Goal: Task Accomplishment & Management: Complete application form

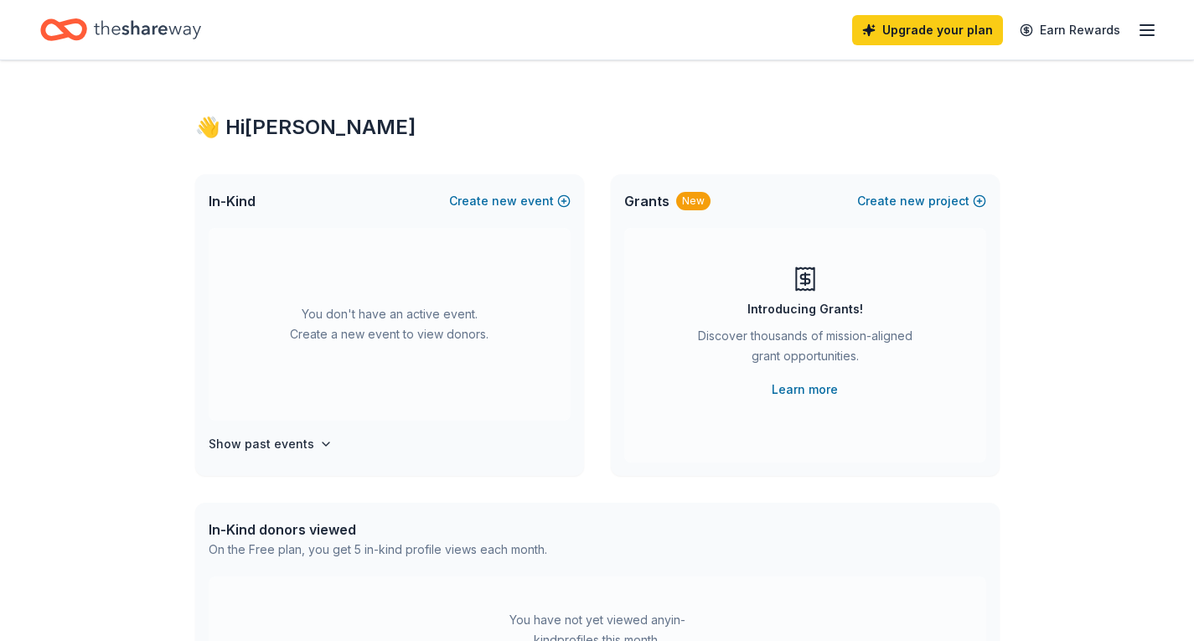
click at [168, 24] on icon "Home" at bounding box center [147, 30] width 107 height 34
click at [1141, 33] on icon "button" at bounding box center [1147, 30] width 20 height 20
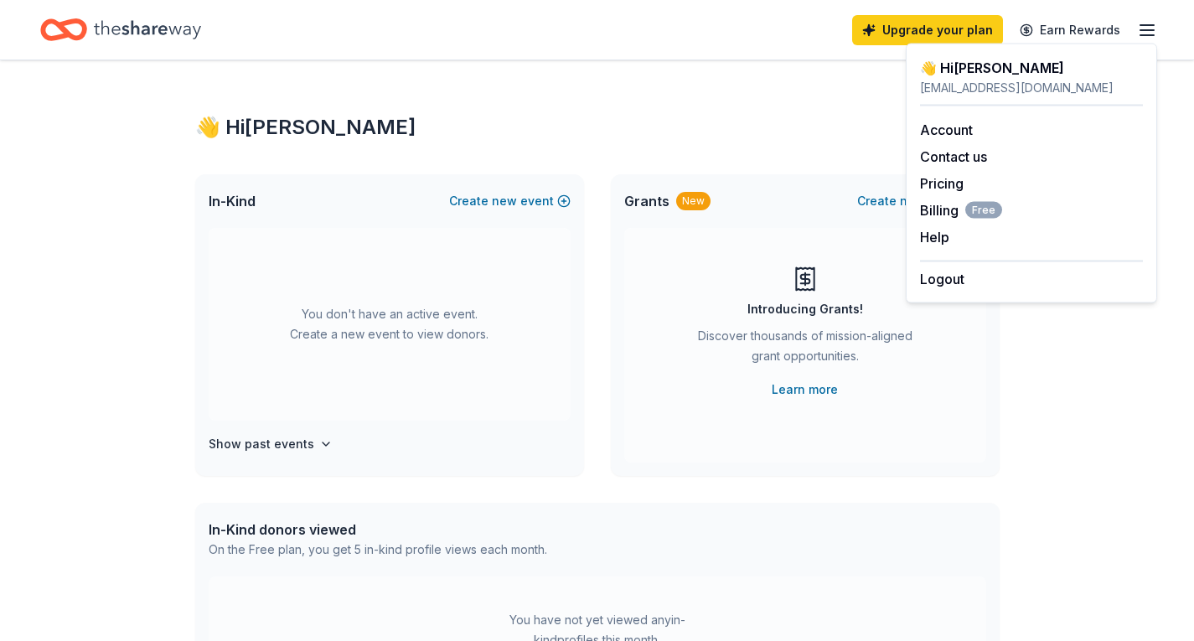
click at [1110, 404] on div "👋 Hi [PERSON_NAME] In-Kind Create new event You don't have an active event. Cre…" at bounding box center [597, 549] width 1194 height 979
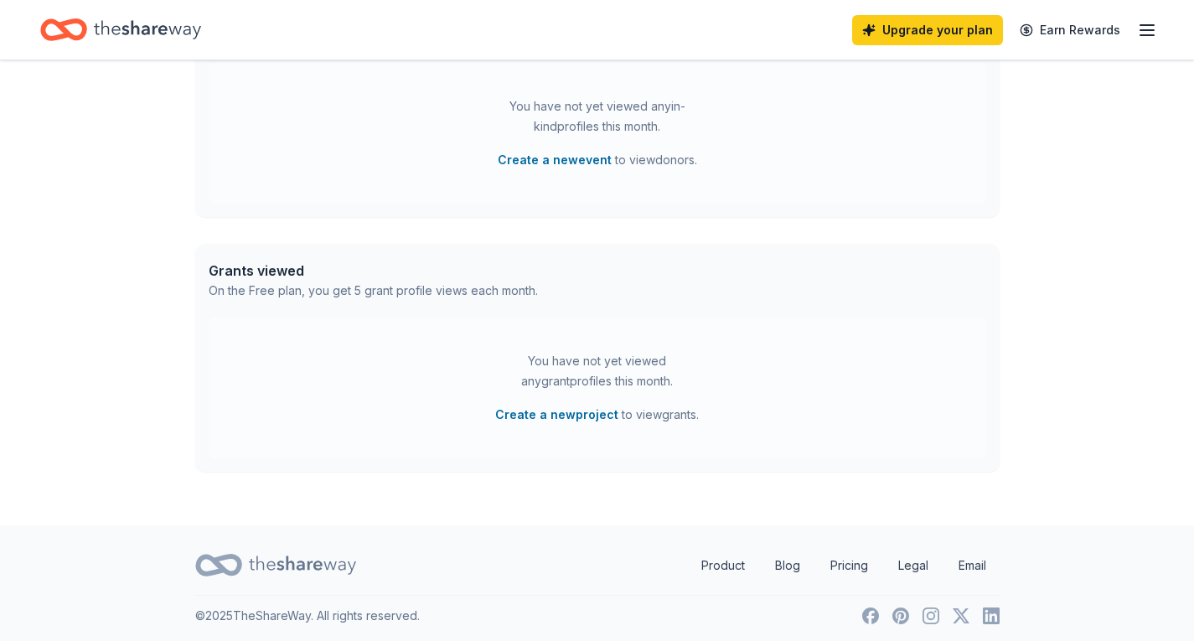
scroll to position [519, 0]
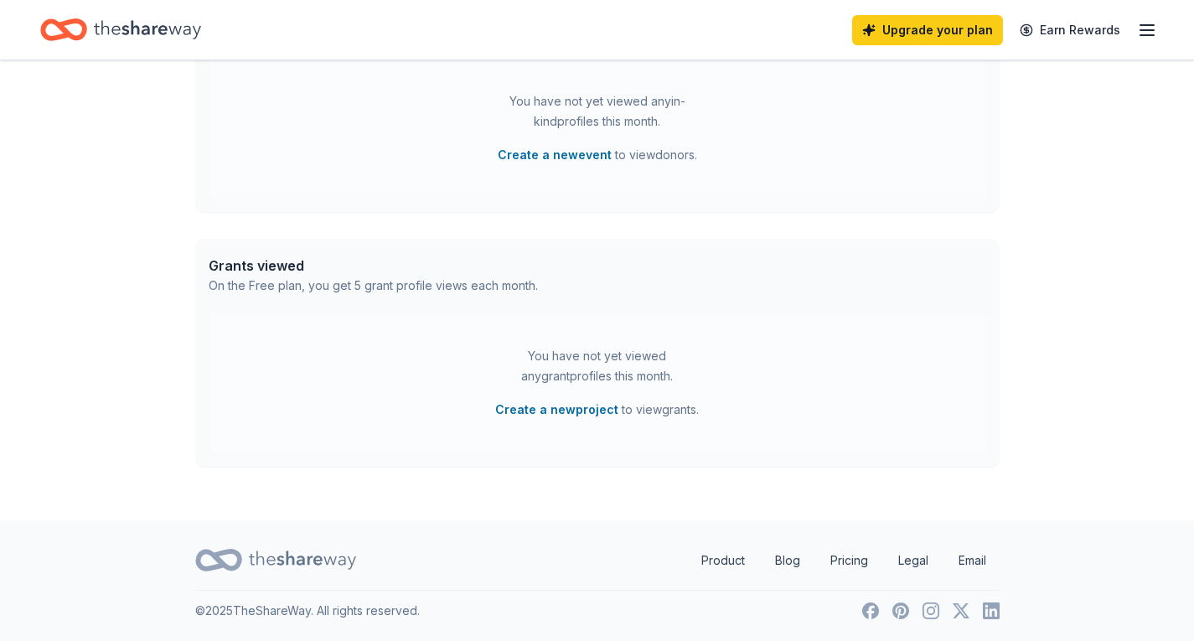
drag, startPoint x: 725, startPoint y: 561, endPoint x: 758, endPoint y: 542, distance: 38.7
click at [725, 561] on link "Product" at bounding box center [723, 561] width 70 height 34
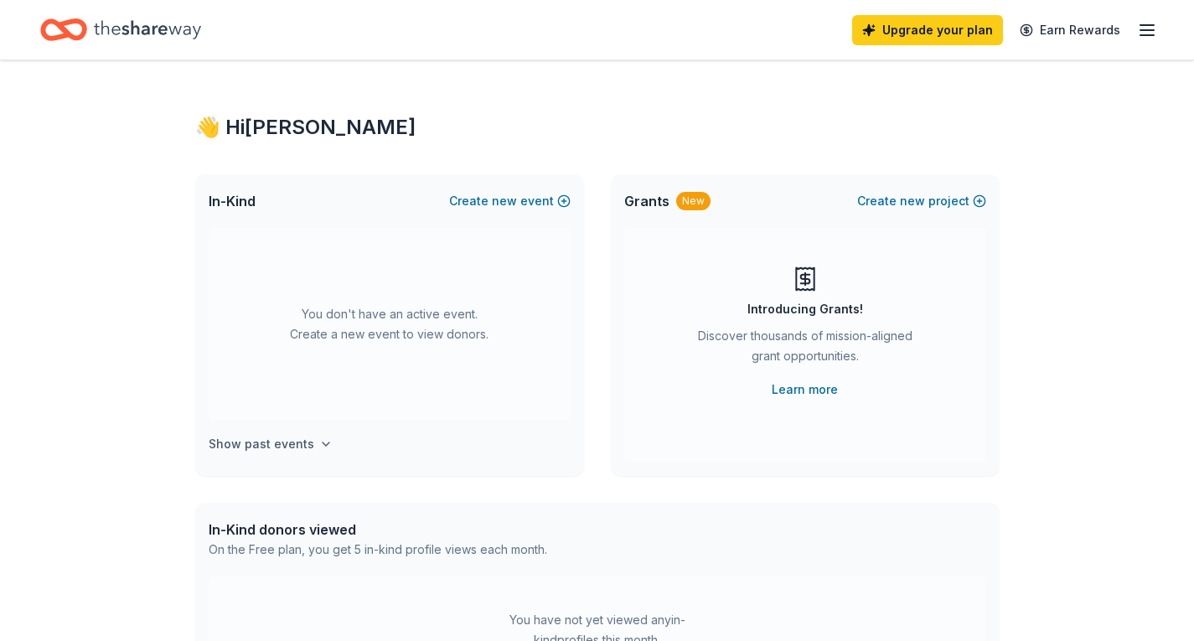
click at [273, 446] on h4 "Show past events" at bounding box center [262, 444] width 106 height 20
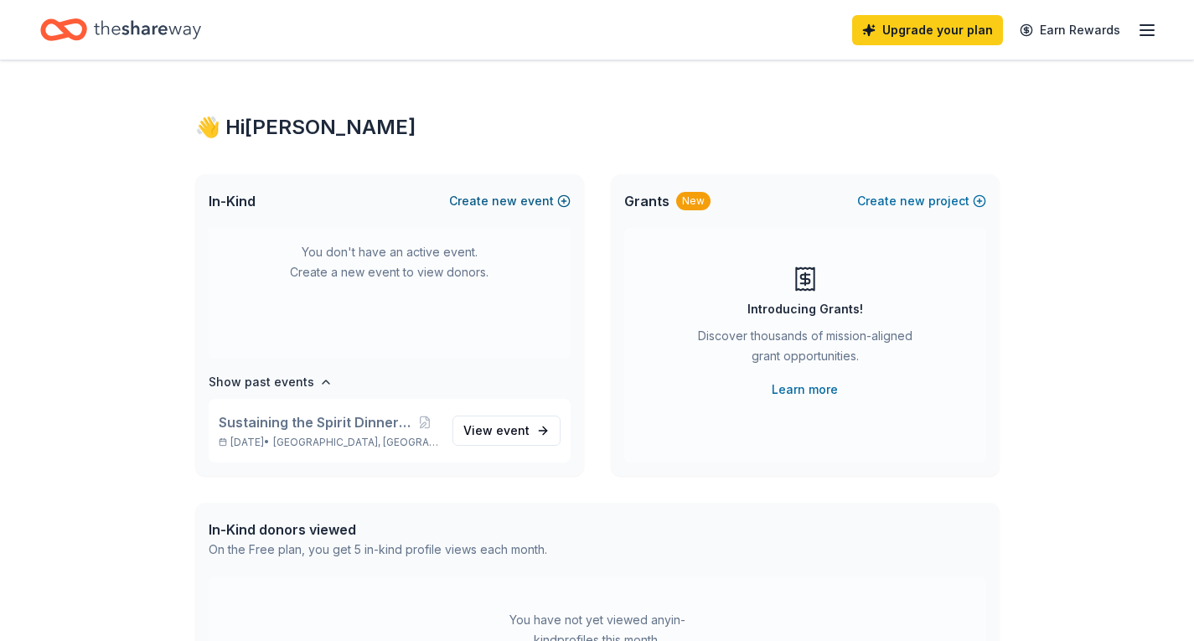
click at [499, 198] on span "new" at bounding box center [504, 201] width 25 height 20
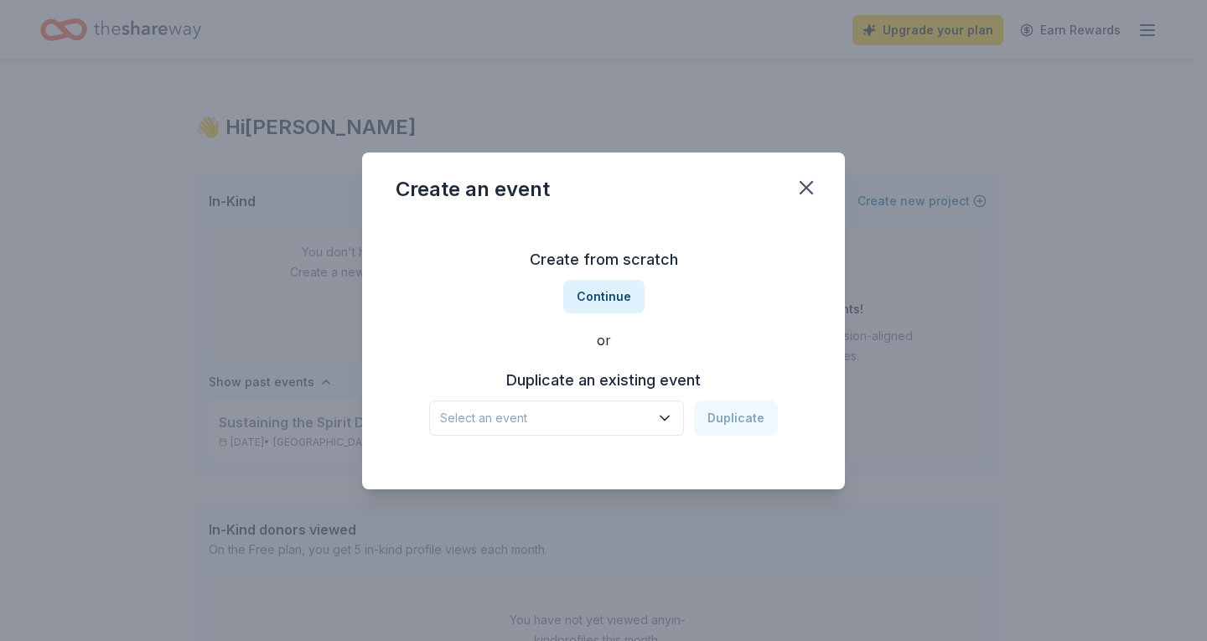
click at [572, 422] on span "Select an event" at bounding box center [544, 418] width 209 height 20
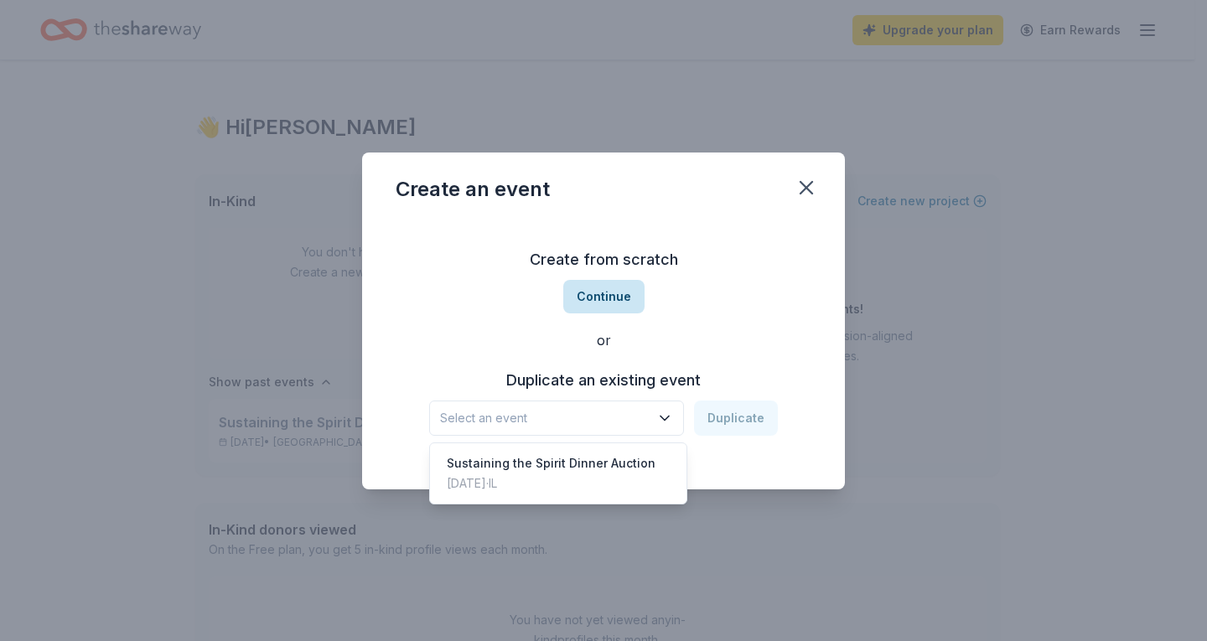
click at [587, 285] on div "Create from scratch Continue or Duplicate an existing event Select an event Dup…" at bounding box center [604, 341] width 416 height 243
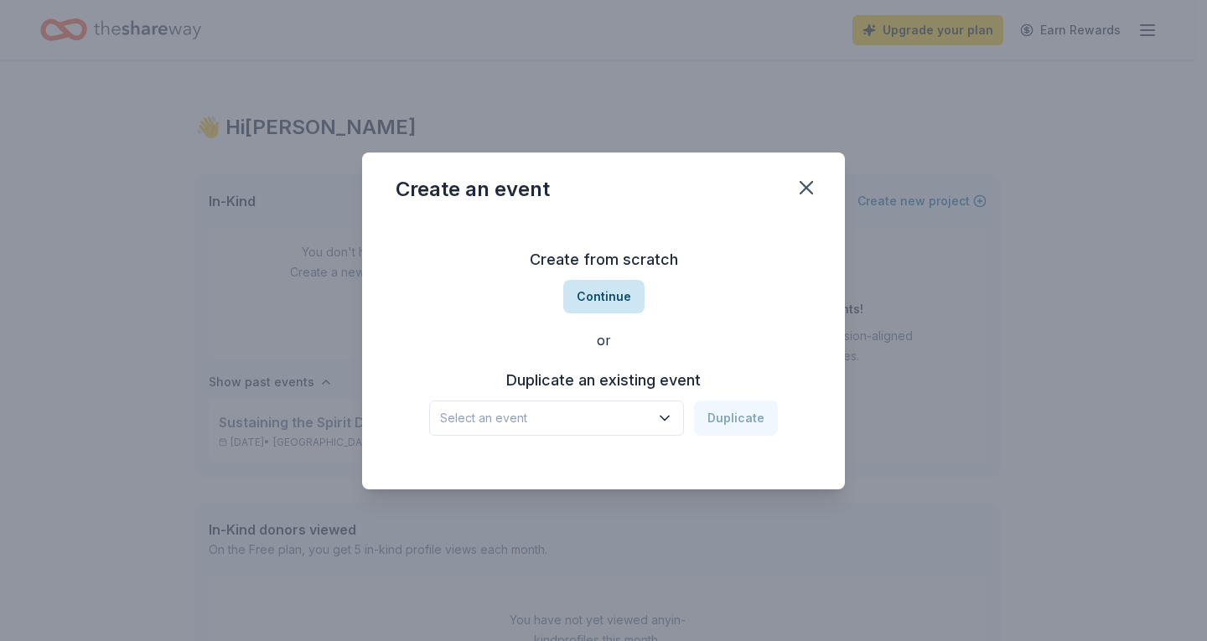
click at [589, 299] on button "Continue" at bounding box center [603, 297] width 81 height 34
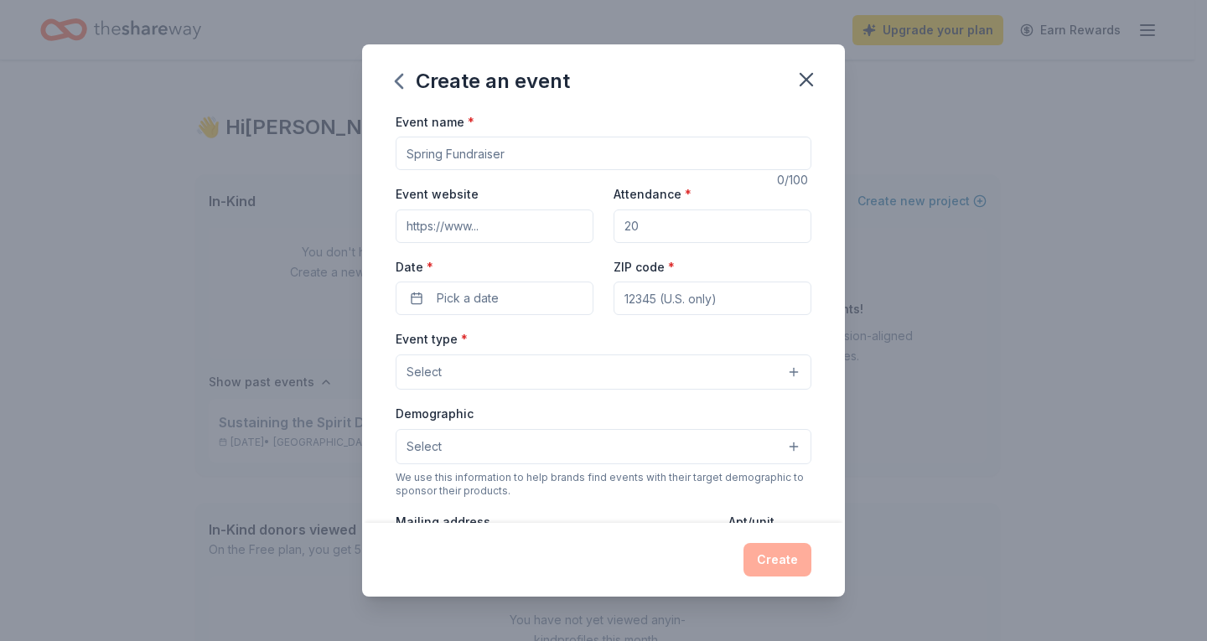
click at [535, 158] on input "Event name *" at bounding box center [604, 154] width 416 height 34
type input "Guiding Future Voyagers"
click at [496, 227] on input "Event website" at bounding box center [495, 226] width 198 height 34
paste input "[URL][DOMAIN_NAME]"
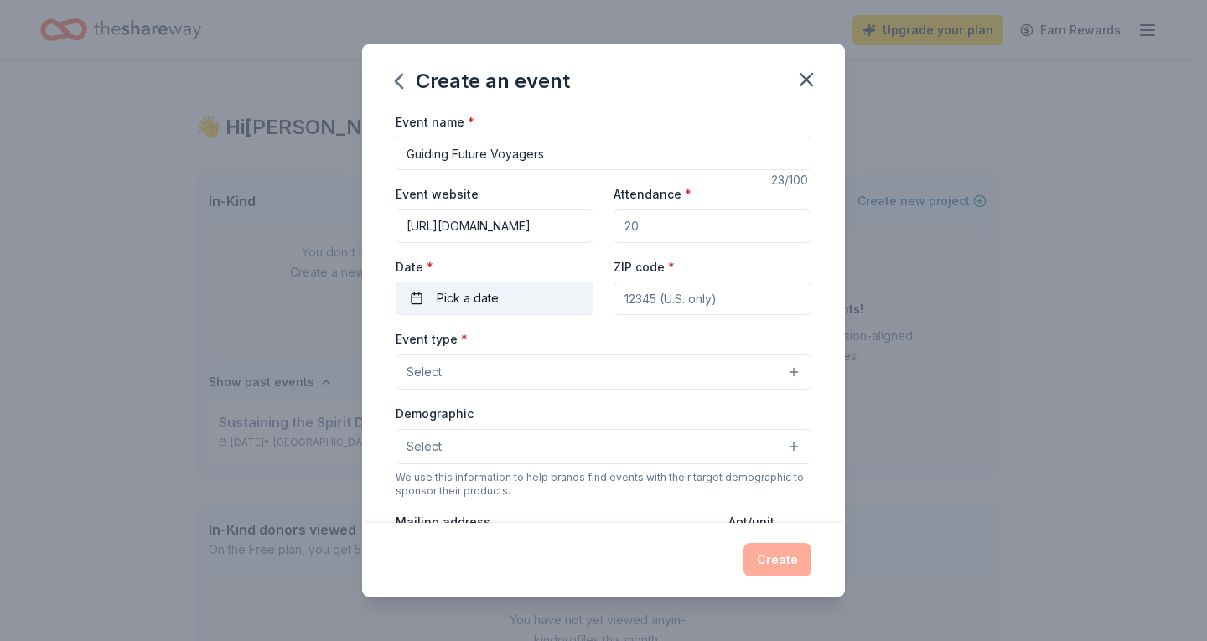
type input "[URL][DOMAIN_NAME]"
click at [537, 306] on button "Pick a date" at bounding box center [495, 299] width 198 height 34
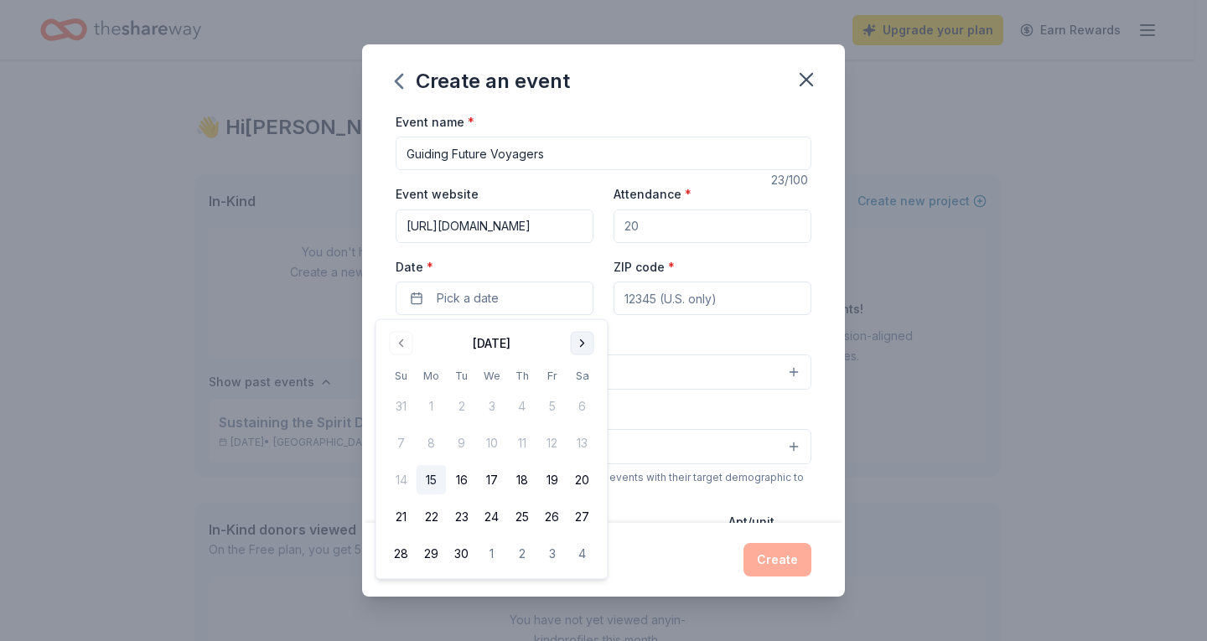
click at [579, 345] on button "Go to next month" at bounding box center [582, 343] width 23 height 23
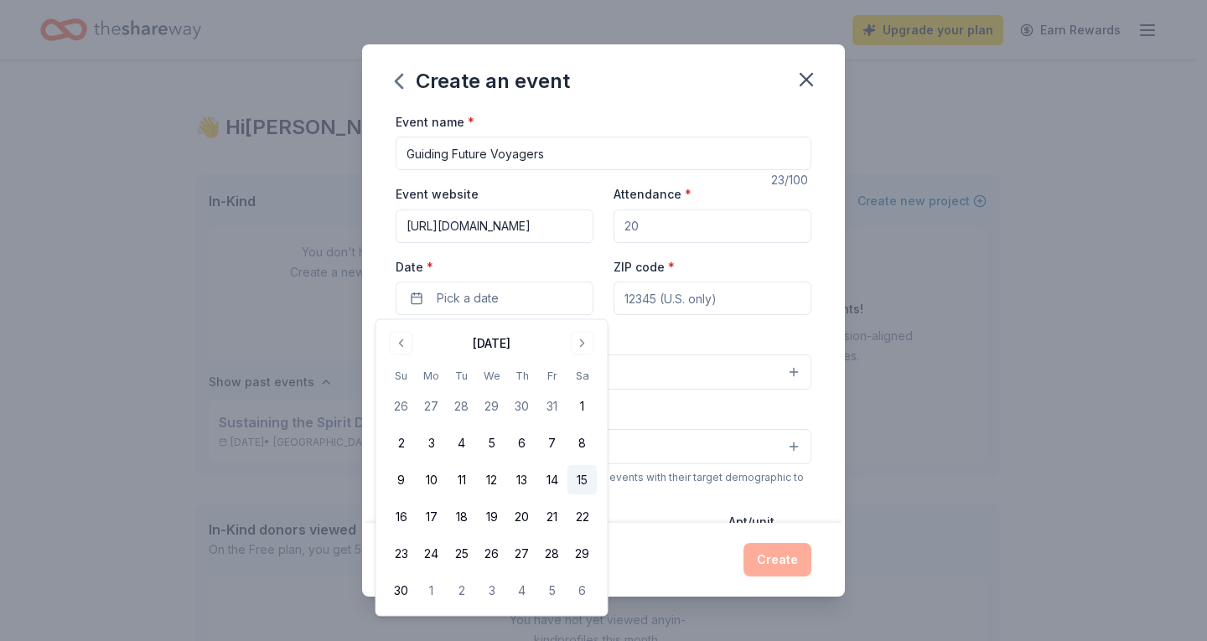
click at [580, 485] on button "15" at bounding box center [582, 480] width 30 height 30
click at [690, 302] on input "ZIP code *" at bounding box center [712, 299] width 198 height 34
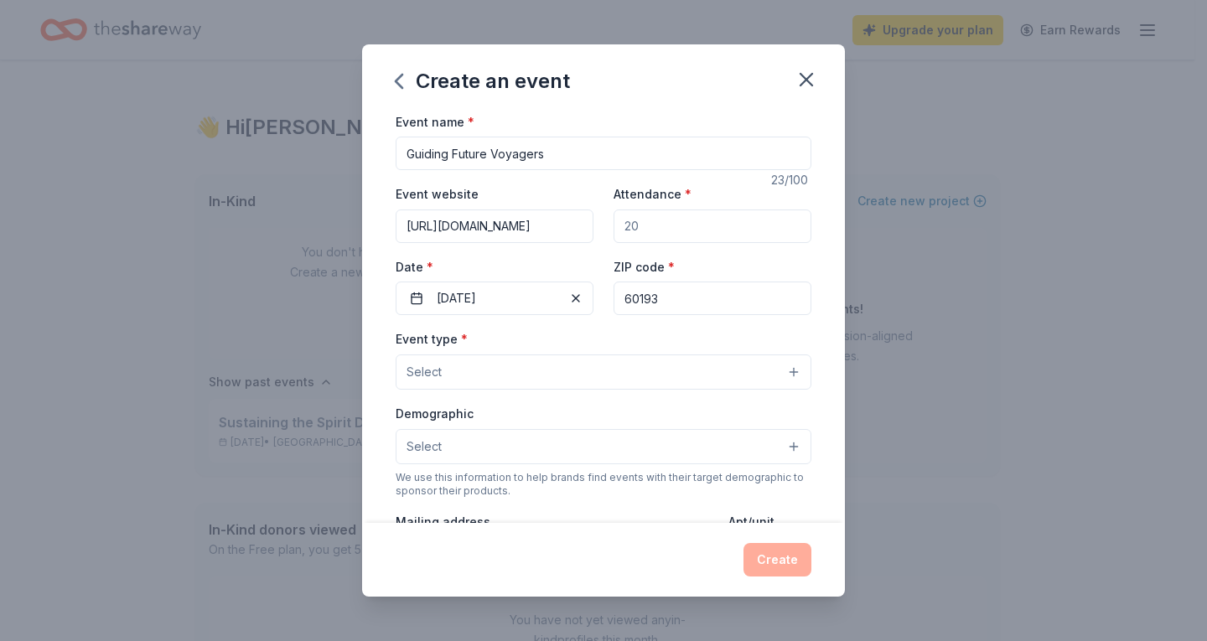
type input "60193"
click at [671, 224] on input "Attendance *" at bounding box center [712, 226] width 198 height 34
type input "125"
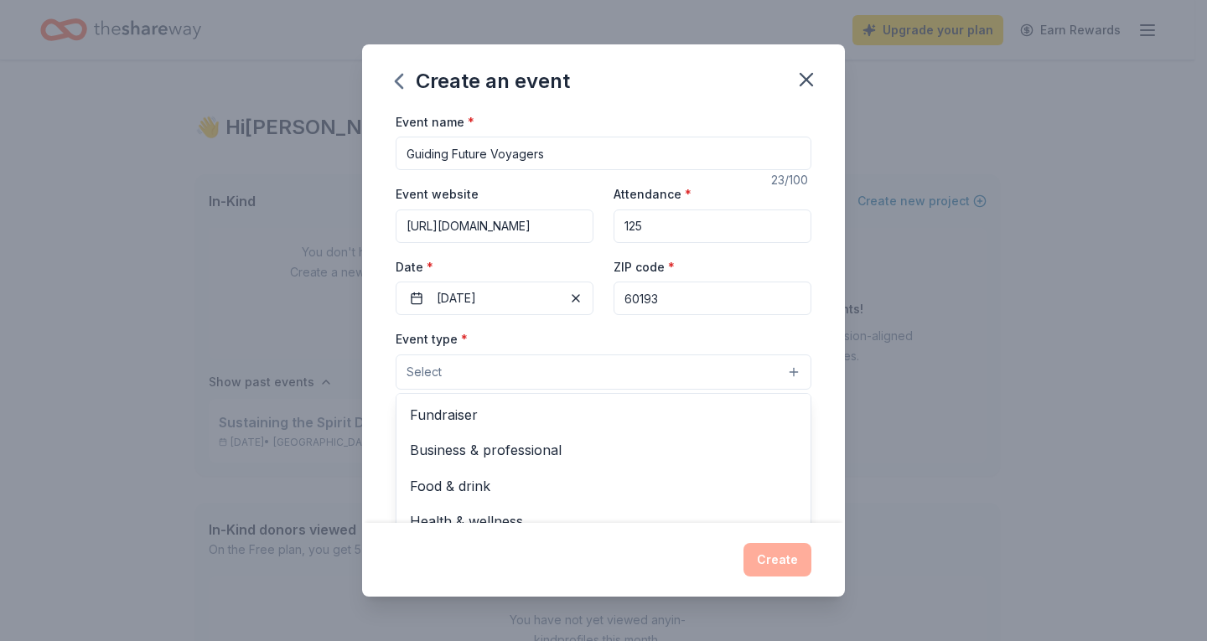
click at [564, 375] on button "Select" at bounding box center [604, 371] width 416 height 35
click at [545, 410] on span "Fundraiser" at bounding box center [603, 415] width 387 height 22
click at [677, 336] on div "Event type * Fundraiser Business & professional Food & drink Health & wellness …" at bounding box center [604, 359] width 416 height 63
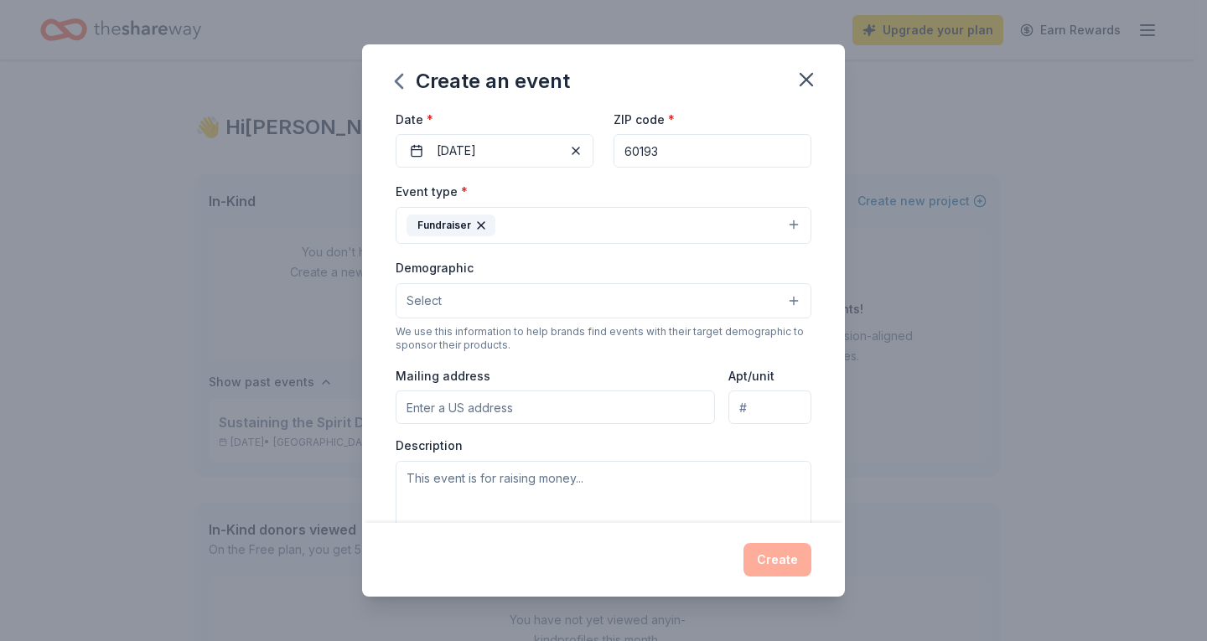
scroll to position [168, 0]
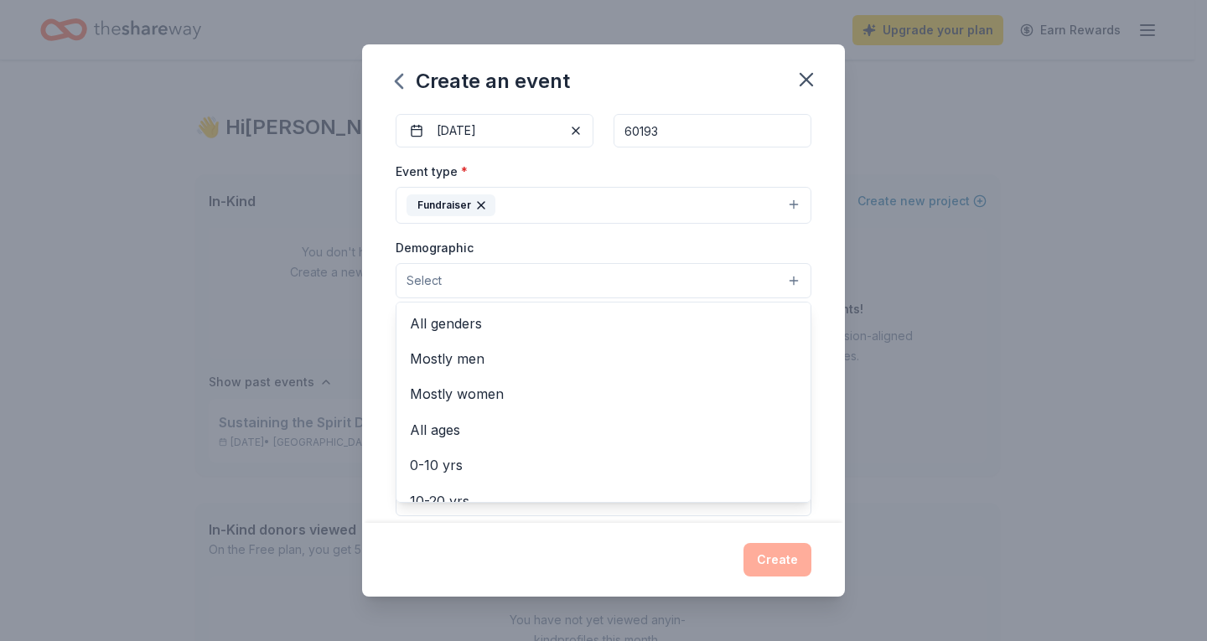
click at [623, 287] on button "Select" at bounding box center [604, 280] width 416 height 35
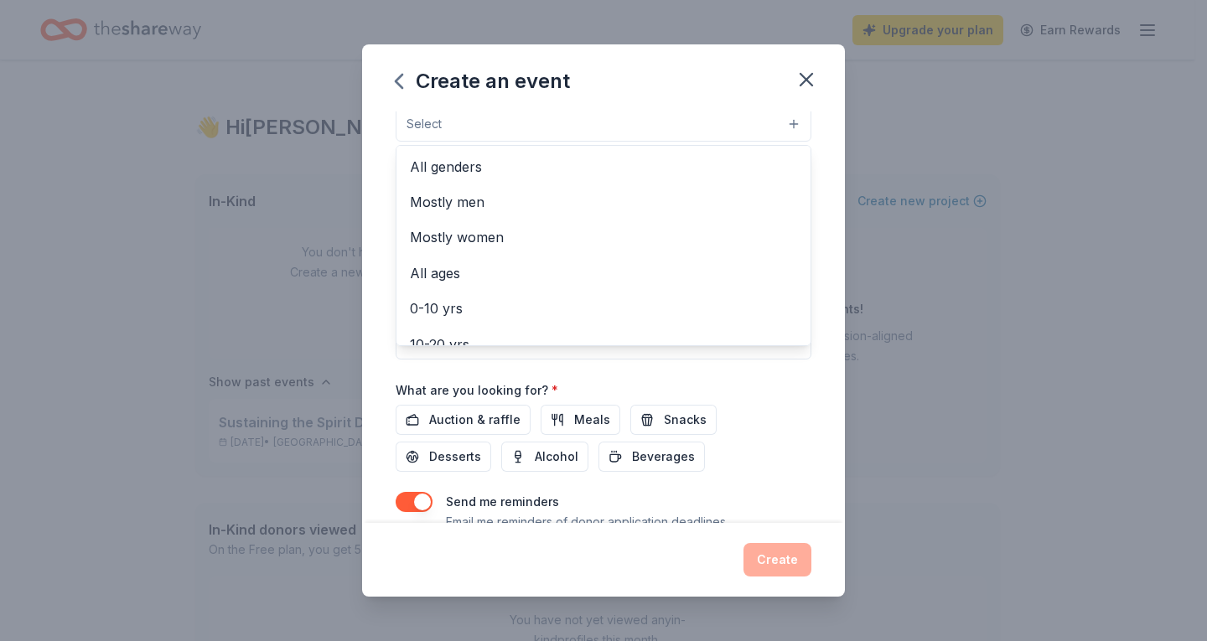
scroll to position [307, 0]
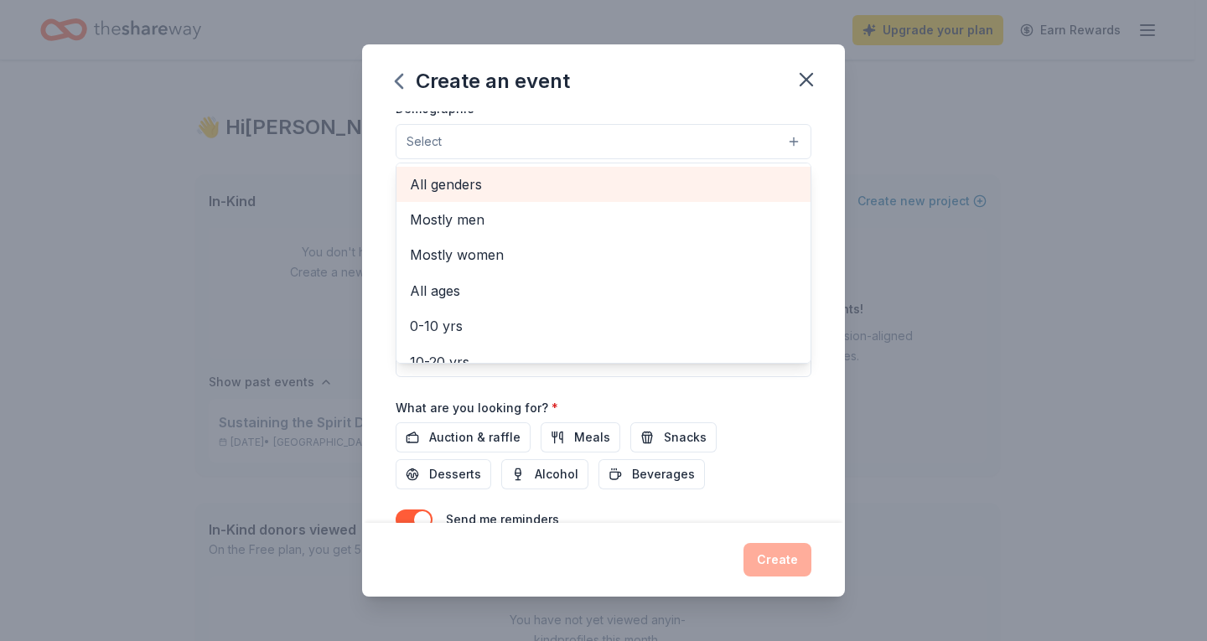
click at [535, 185] on span "All genders" at bounding box center [603, 184] width 387 height 22
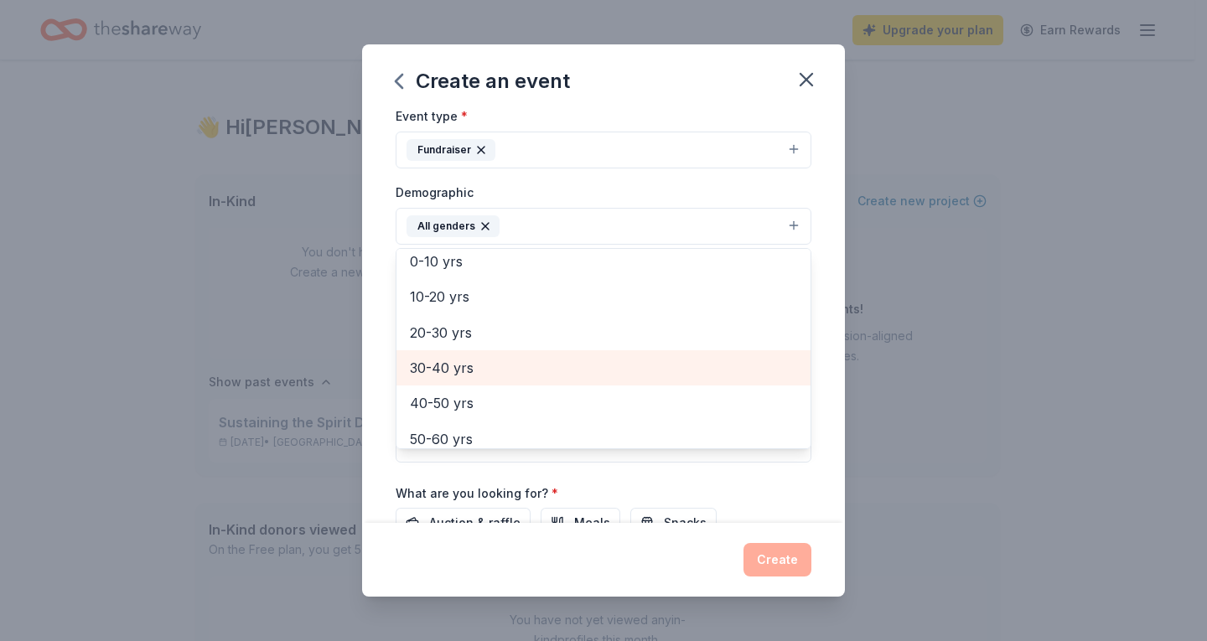
scroll to position [84, 0]
click at [566, 362] on span "20-30 yrs" at bounding box center [603, 364] width 387 height 22
click at [550, 370] on span "30-40 yrs" at bounding box center [603, 364] width 387 height 22
click at [550, 371] on span "40-50 yrs" at bounding box center [603, 364] width 387 height 22
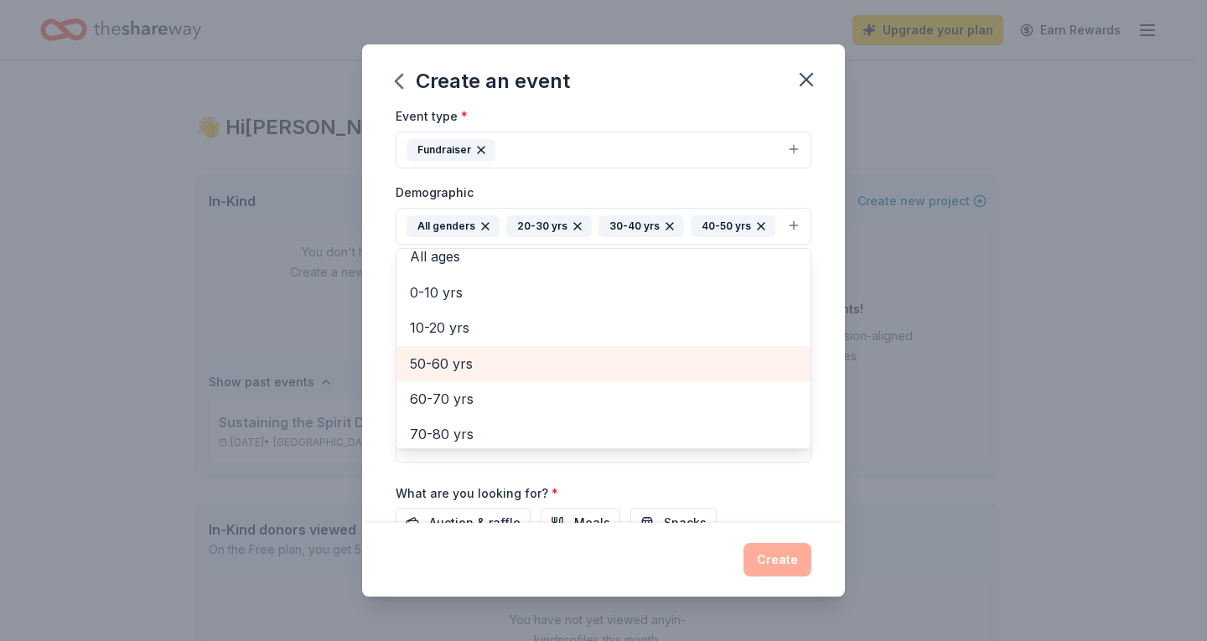
click at [541, 375] on span "50-60 yrs" at bounding box center [603, 364] width 387 height 22
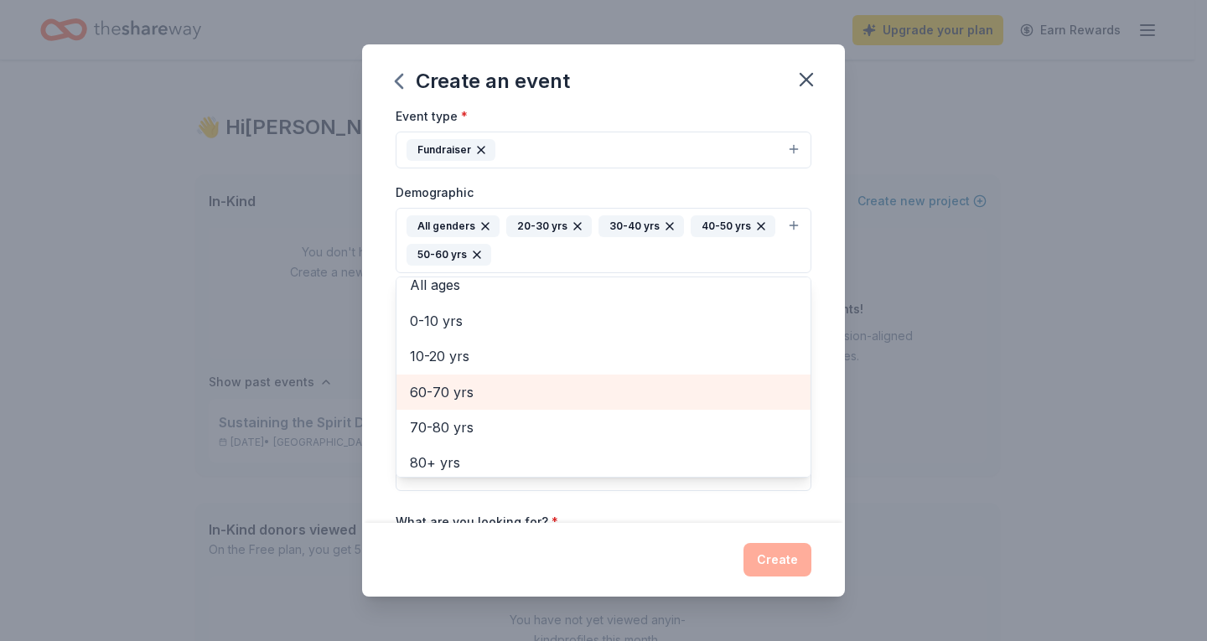
click at [541, 403] on span "60-70 yrs" at bounding box center [603, 392] width 387 height 22
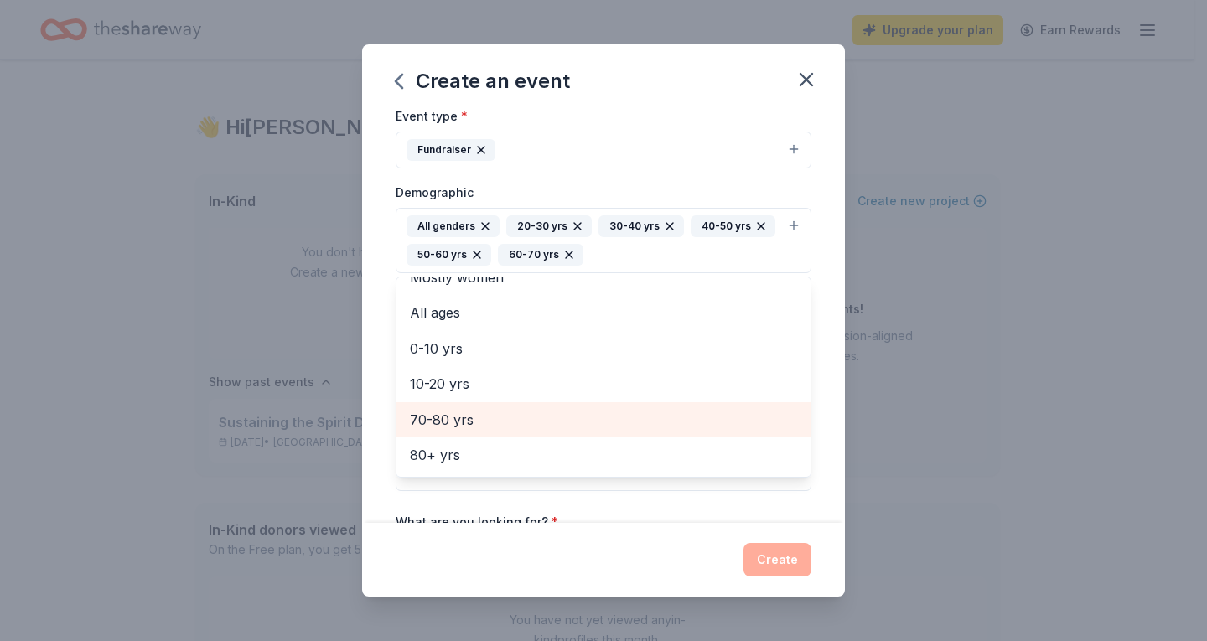
click at [541, 403] on div "70-80 yrs" at bounding box center [603, 419] width 414 height 35
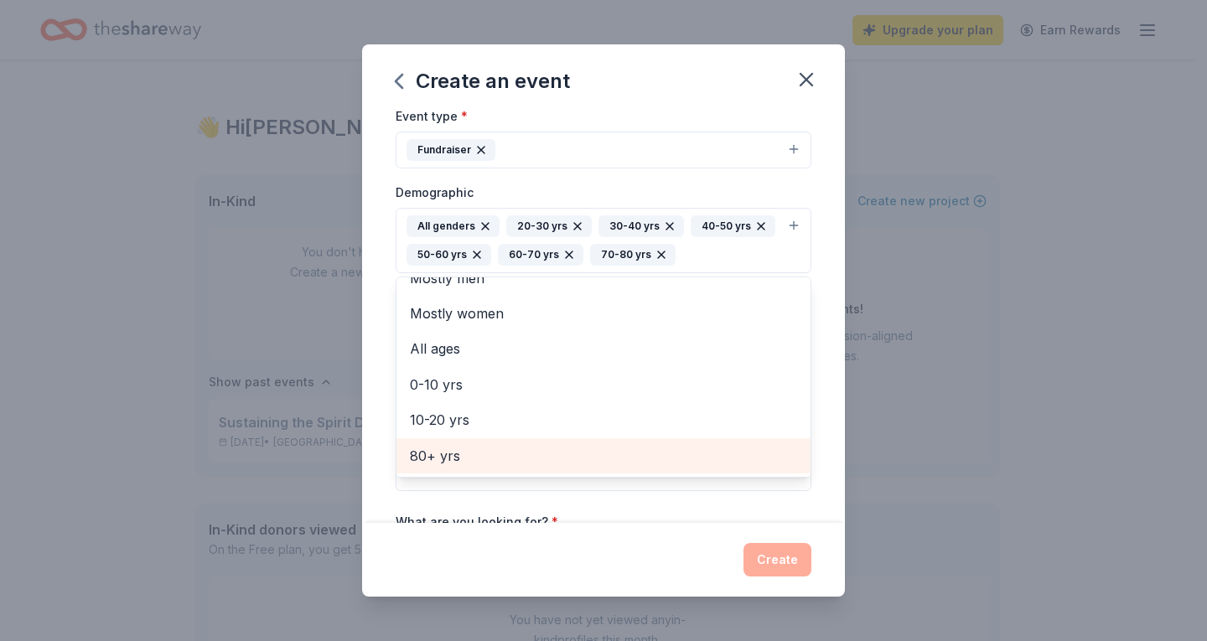
click at [518, 448] on span "80+ yrs" at bounding box center [603, 456] width 387 height 22
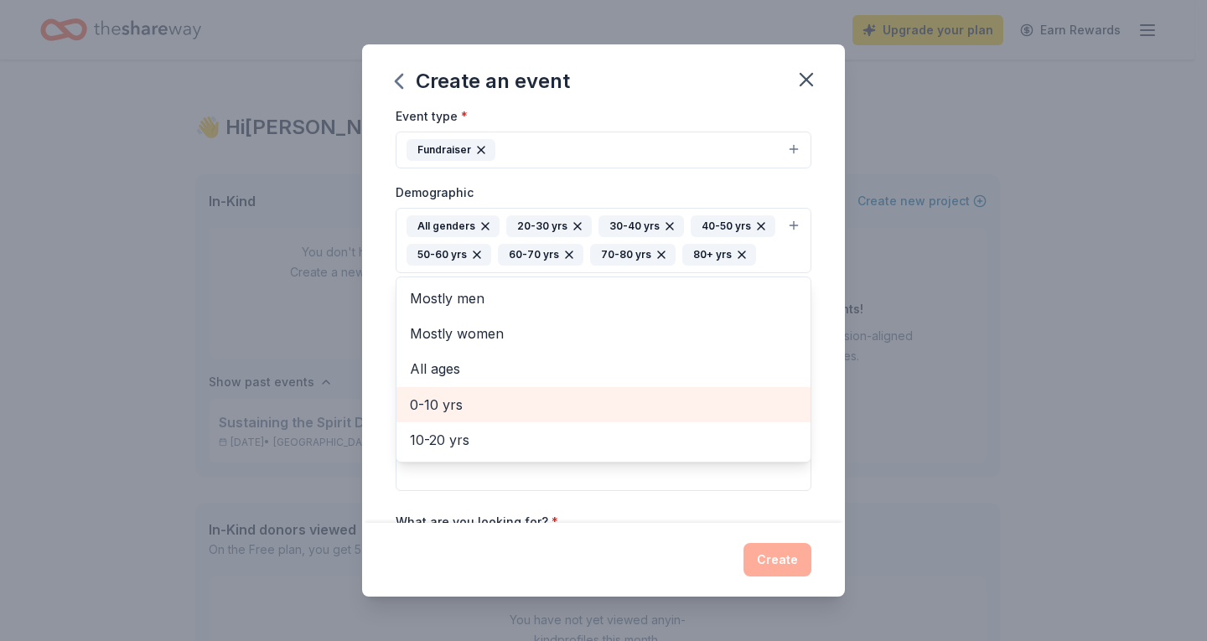
scroll to position [0, 0]
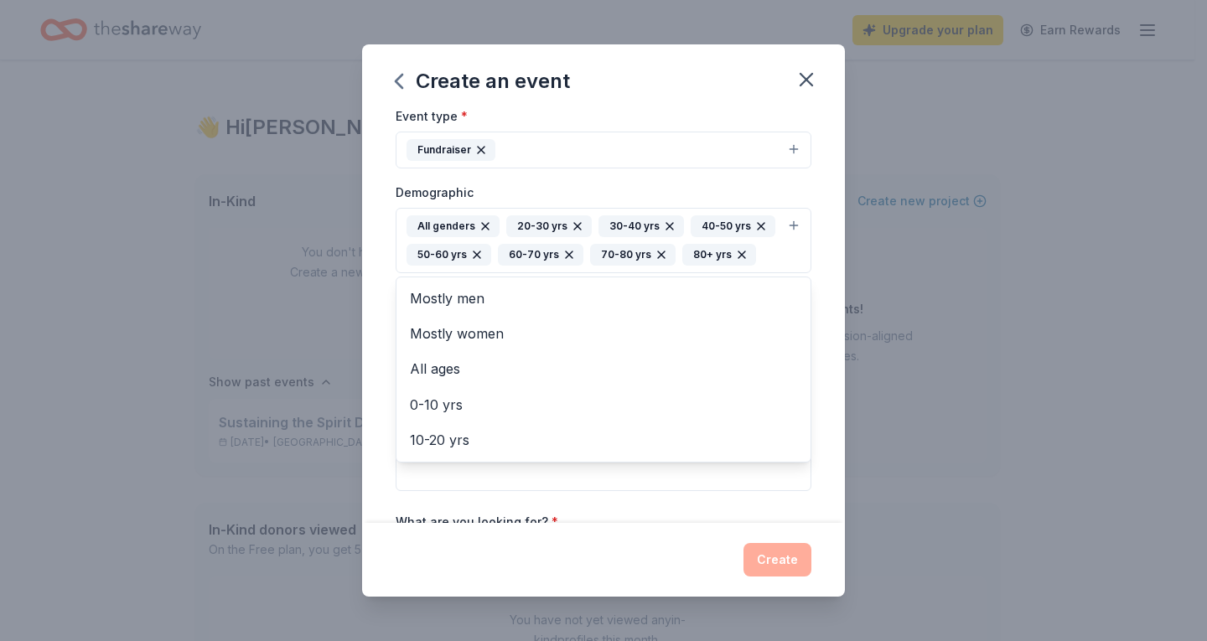
click at [810, 285] on div "Event name * Guiding Future Voyagers 23 /100 Event website [URL][DOMAIN_NAME] A…" at bounding box center [603, 317] width 483 height 412
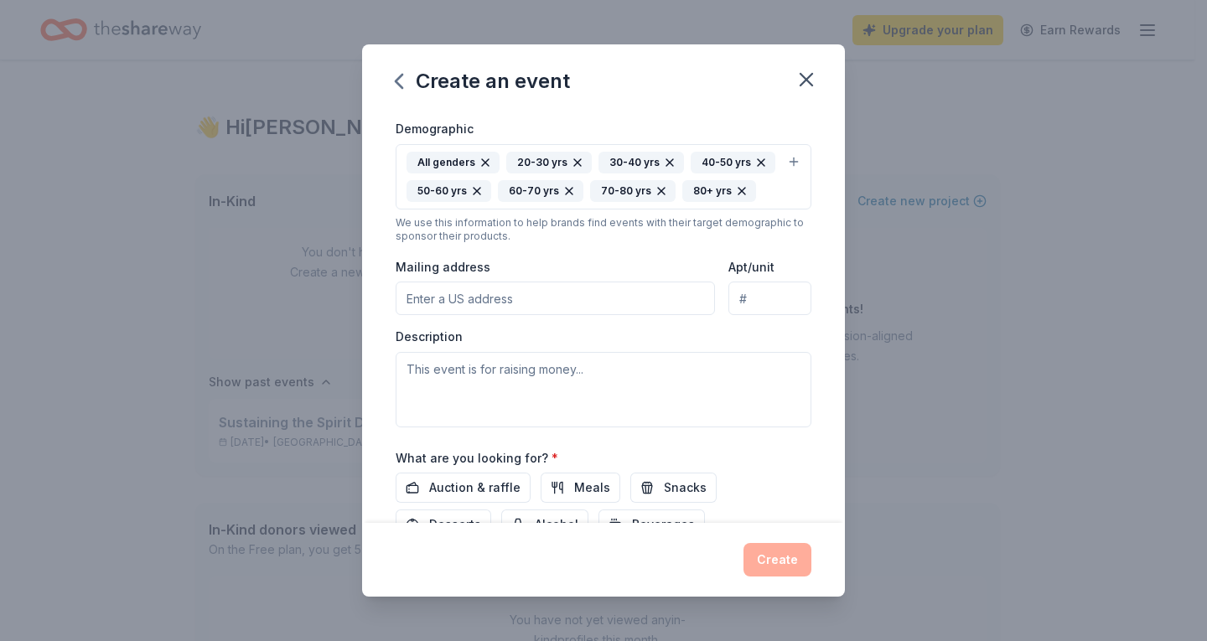
scroll to position [307, 0]
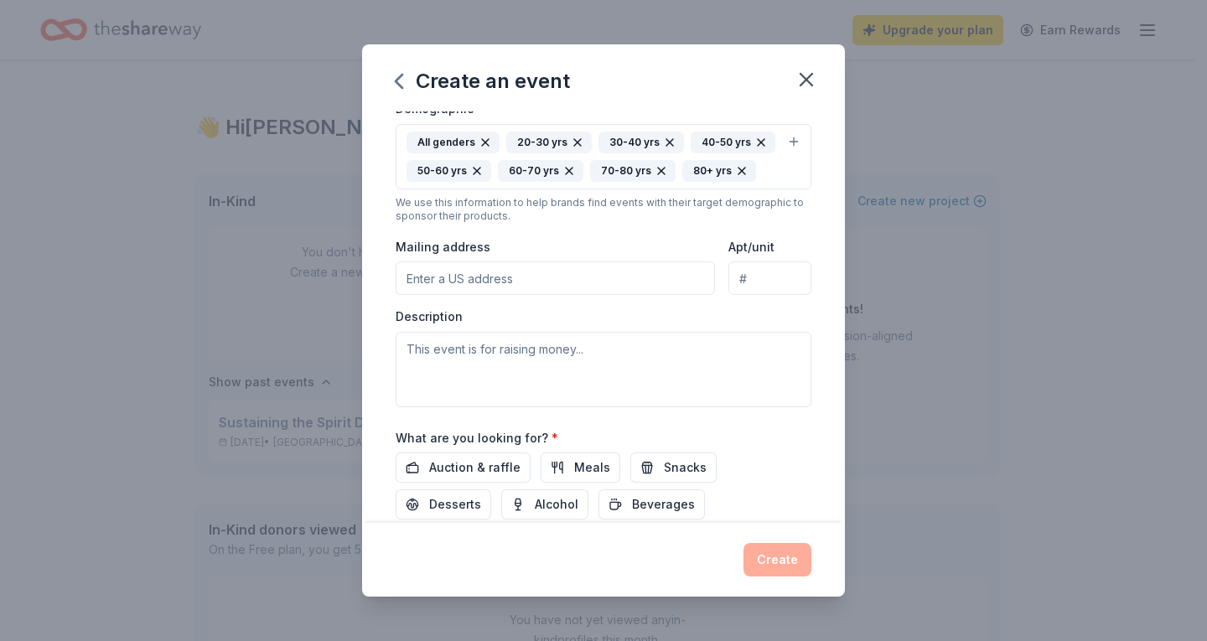
click at [644, 295] on input "Mailing address" at bounding box center [555, 278] width 319 height 34
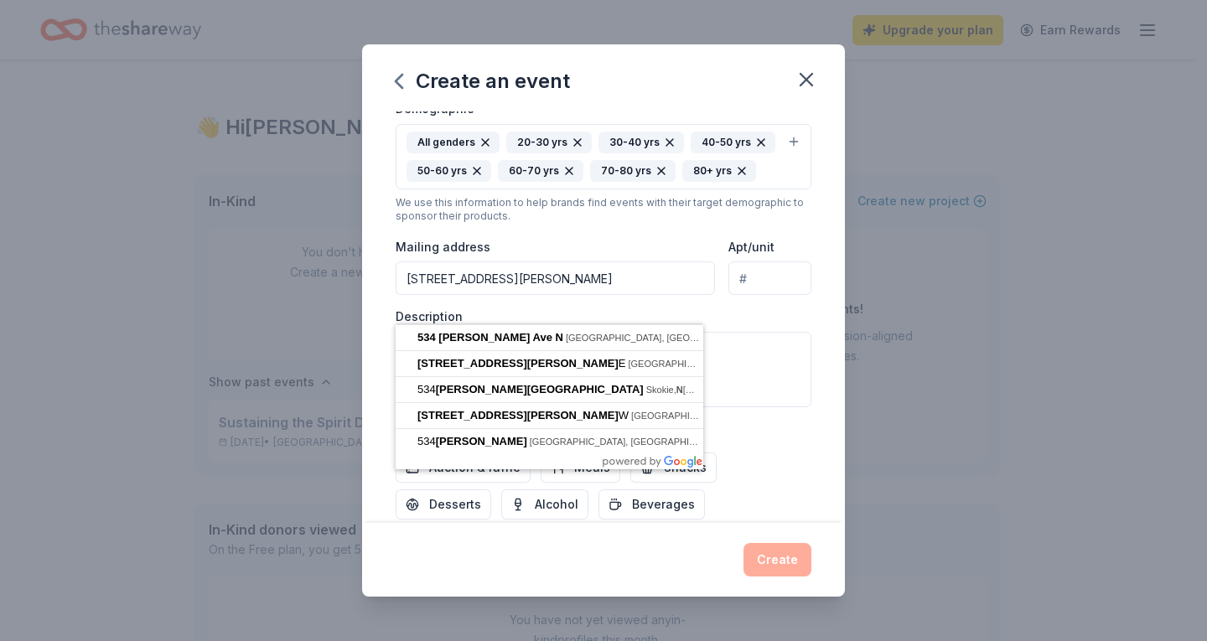
type input "[STREET_ADDRESS][PERSON_NAME]"
click at [668, 262] on div "Event type * Fundraiser Demographic All genders 20-30 yrs 30-40 yrs 40-50 yrs 5…" at bounding box center [604, 214] width 416 height 385
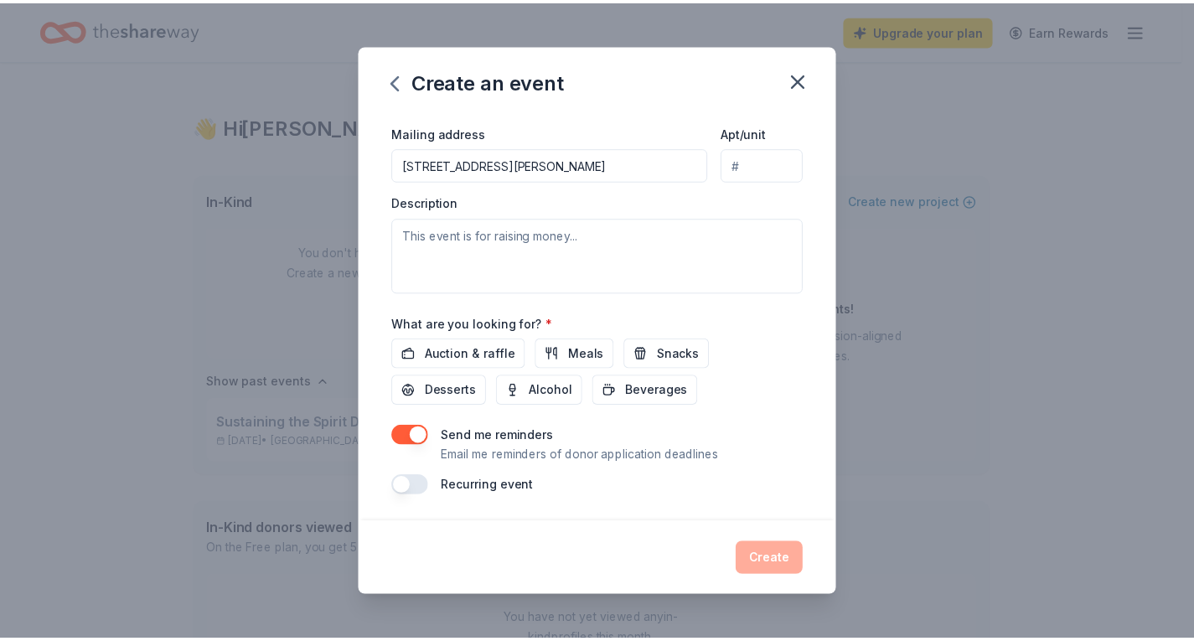
scroll to position [449, 0]
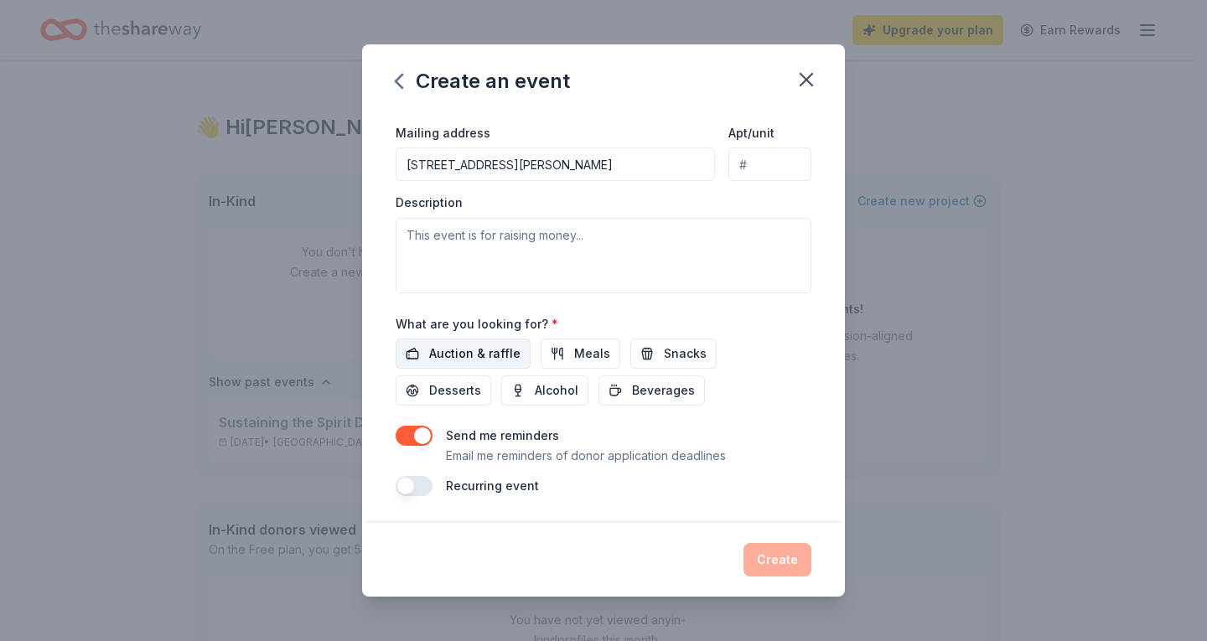
click at [479, 356] on span "Auction & raffle" at bounding box center [474, 354] width 91 height 20
click at [787, 570] on button "Create" at bounding box center [777, 560] width 68 height 34
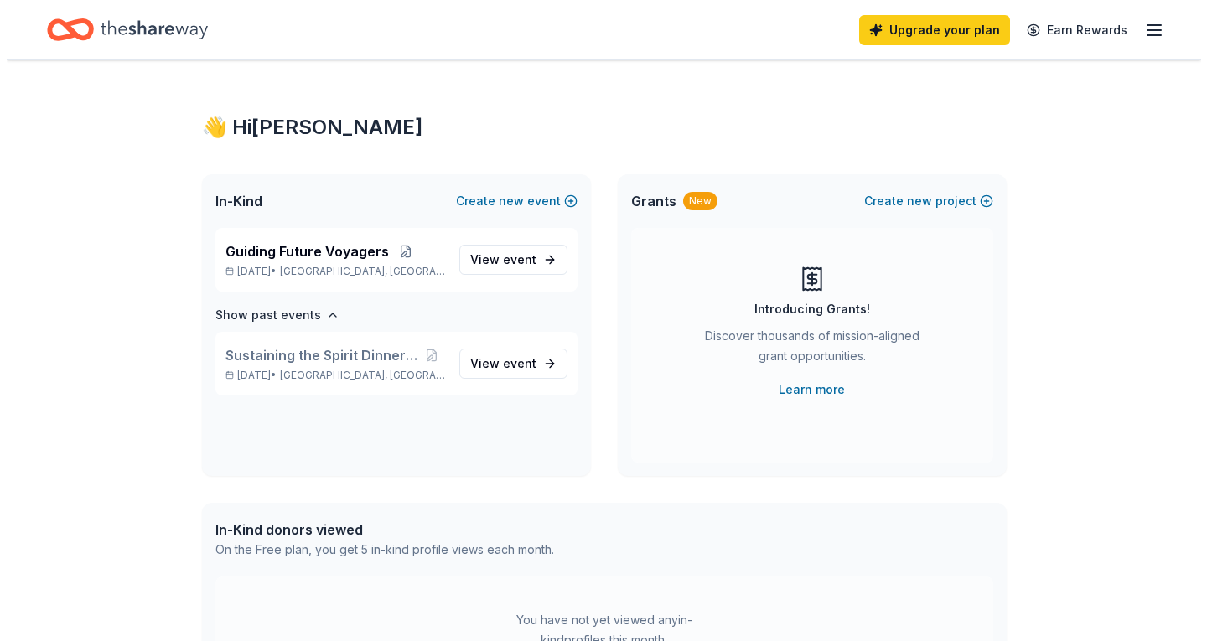
scroll to position [0, 0]
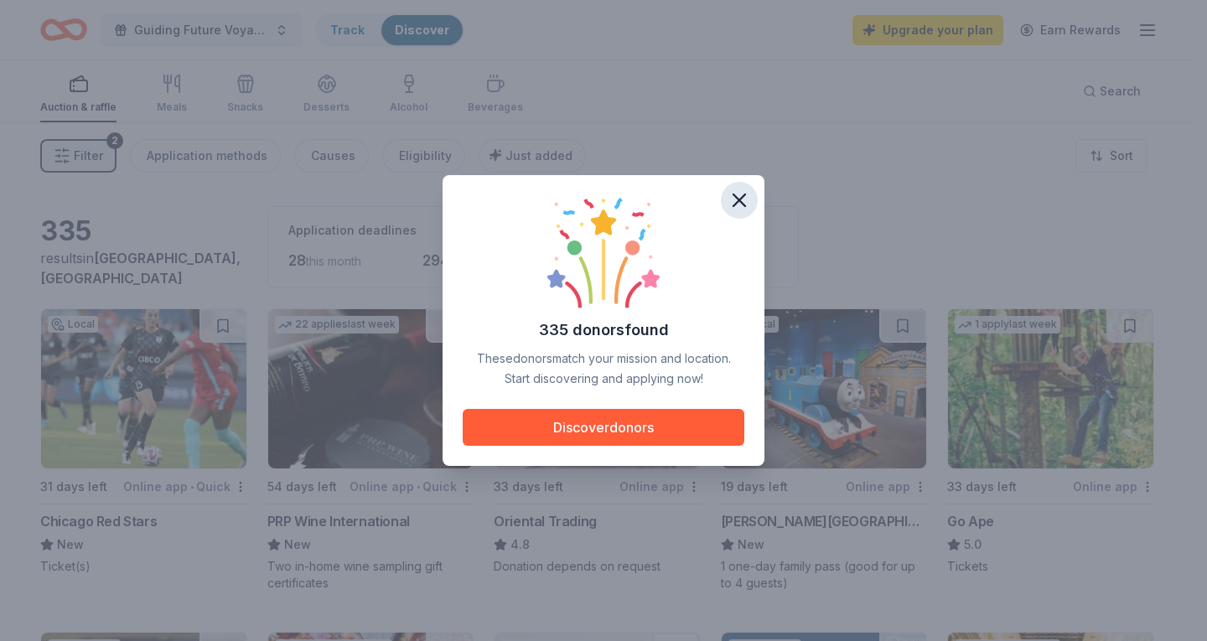
click at [734, 203] on icon "button" at bounding box center [738, 200] width 23 height 23
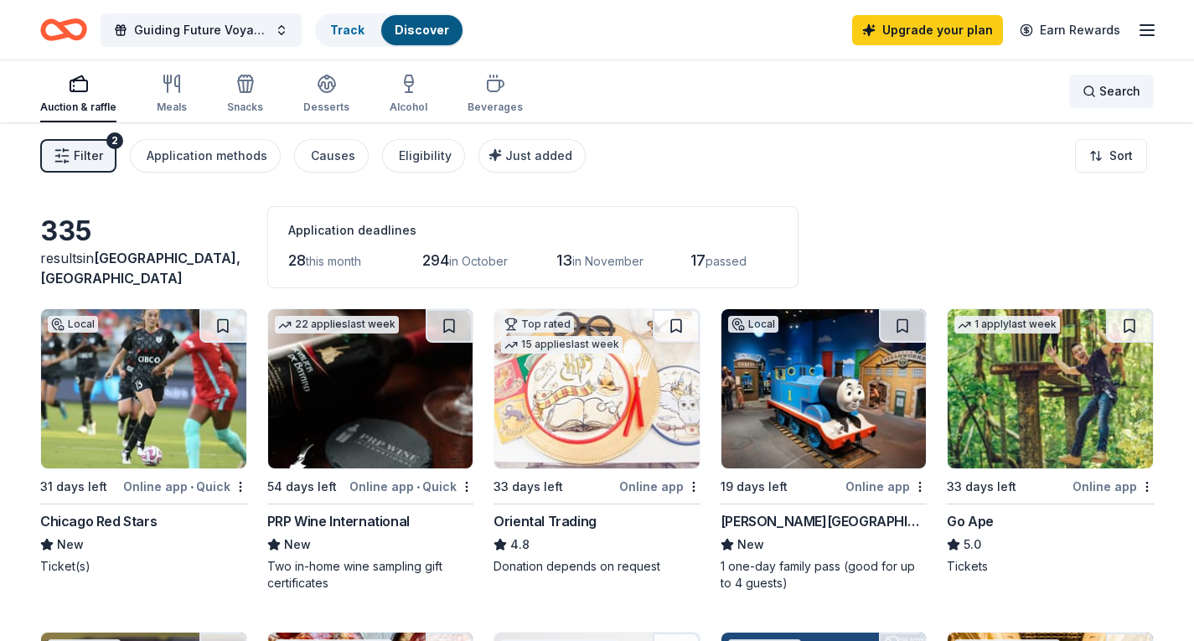
click at [1099, 95] on div "Search" at bounding box center [1112, 91] width 58 height 20
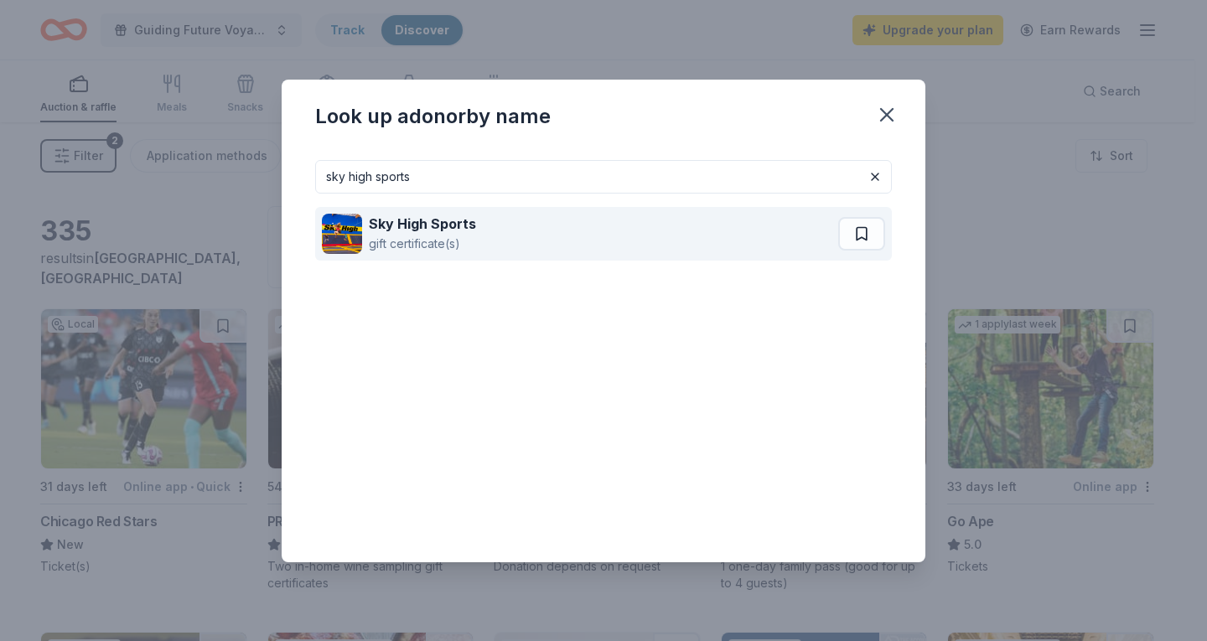
type input "sky high sports"
click at [462, 232] on div "Sky High Sports" at bounding box center [422, 224] width 107 height 20
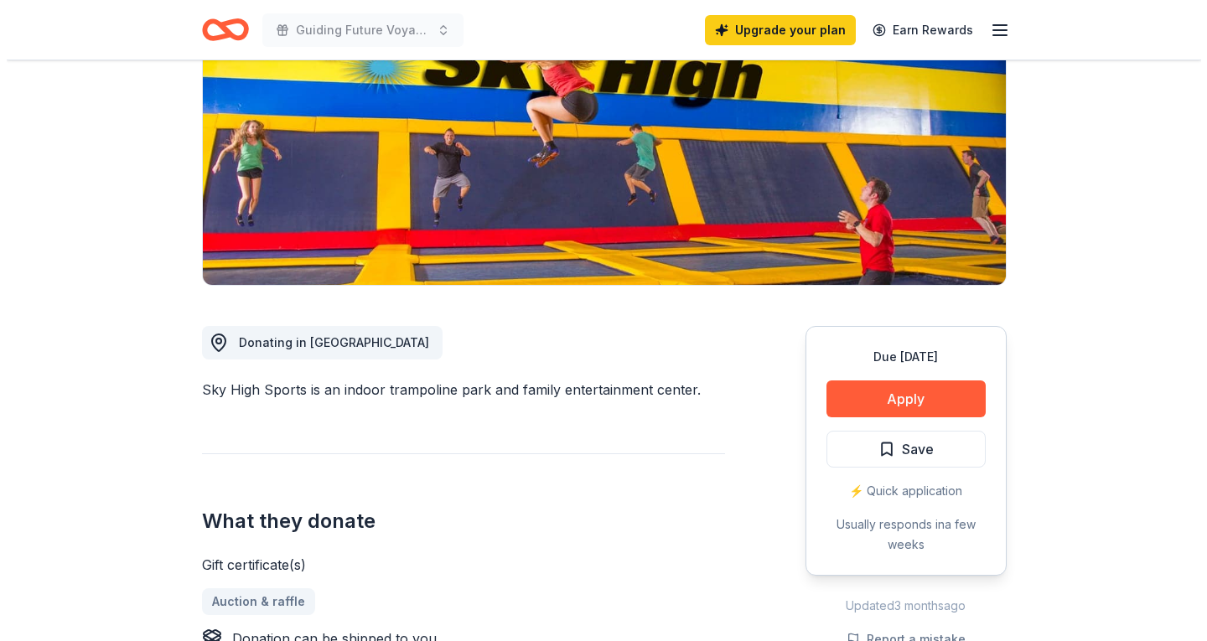
scroll to position [251, 0]
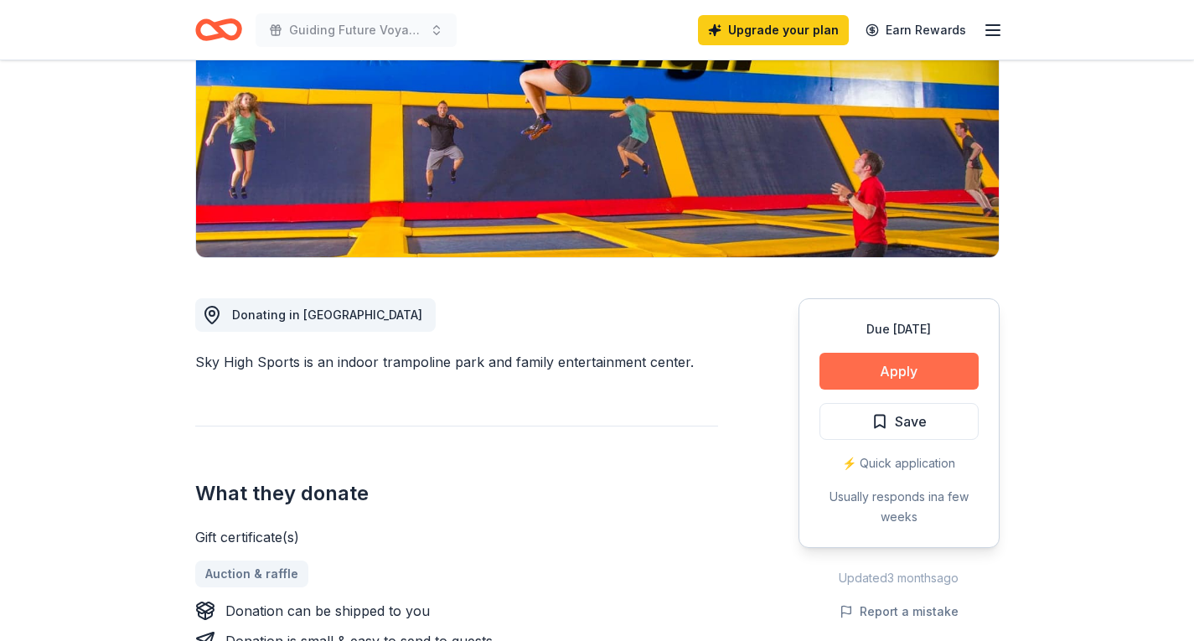
click at [951, 375] on button "Apply" at bounding box center [899, 371] width 159 height 37
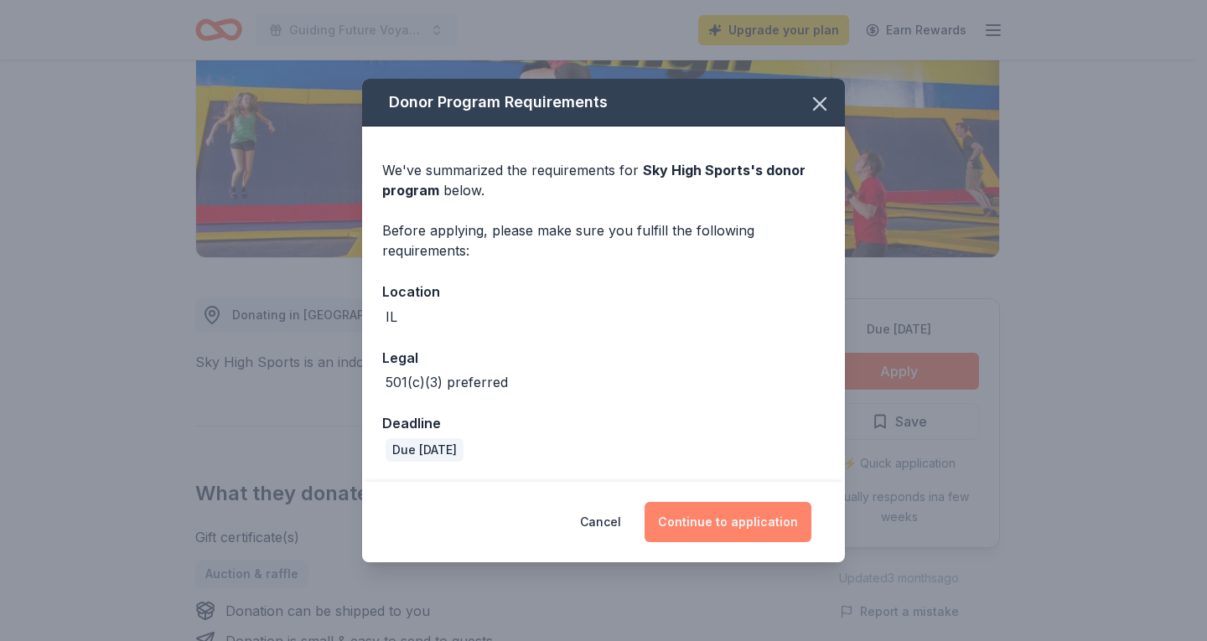
click at [753, 518] on button "Continue to application" at bounding box center [727, 522] width 167 height 40
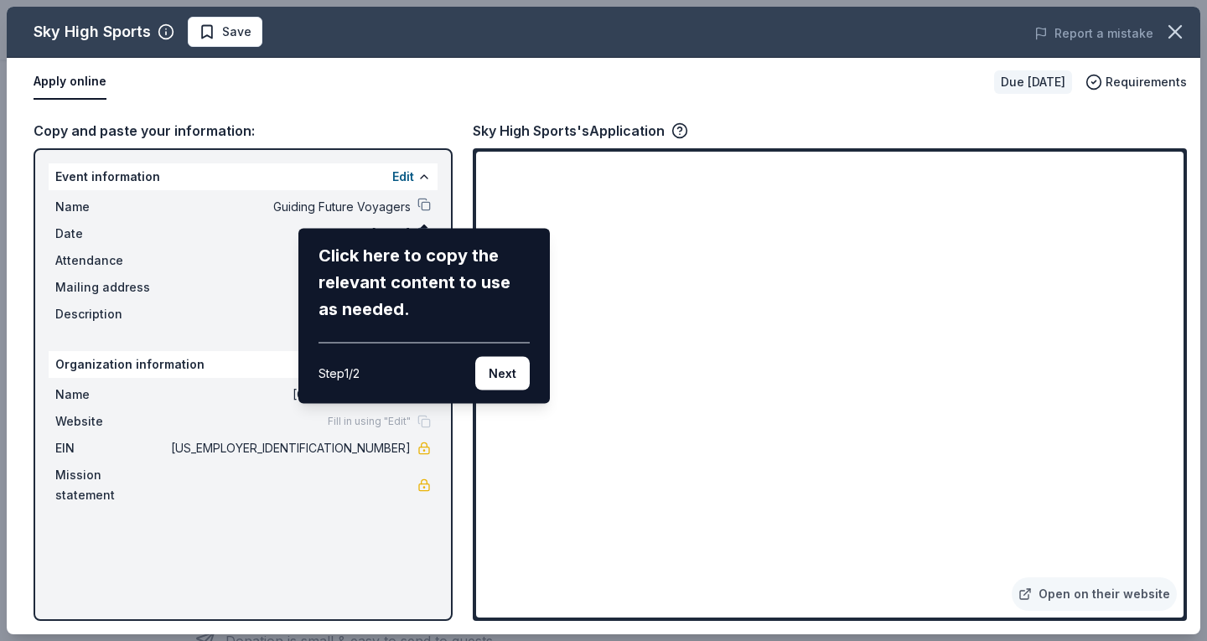
click at [1136, 198] on div "Sky High Sports Save Report a mistake Apply online Due in 31 days Requirements …" at bounding box center [603, 321] width 1193 height 628
click at [380, 577] on div "Sky High Sports Save Report a mistake Apply online Due in 31 days Requirements …" at bounding box center [603, 321] width 1193 height 628
click at [512, 376] on button "Next" at bounding box center [502, 374] width 54 height 34
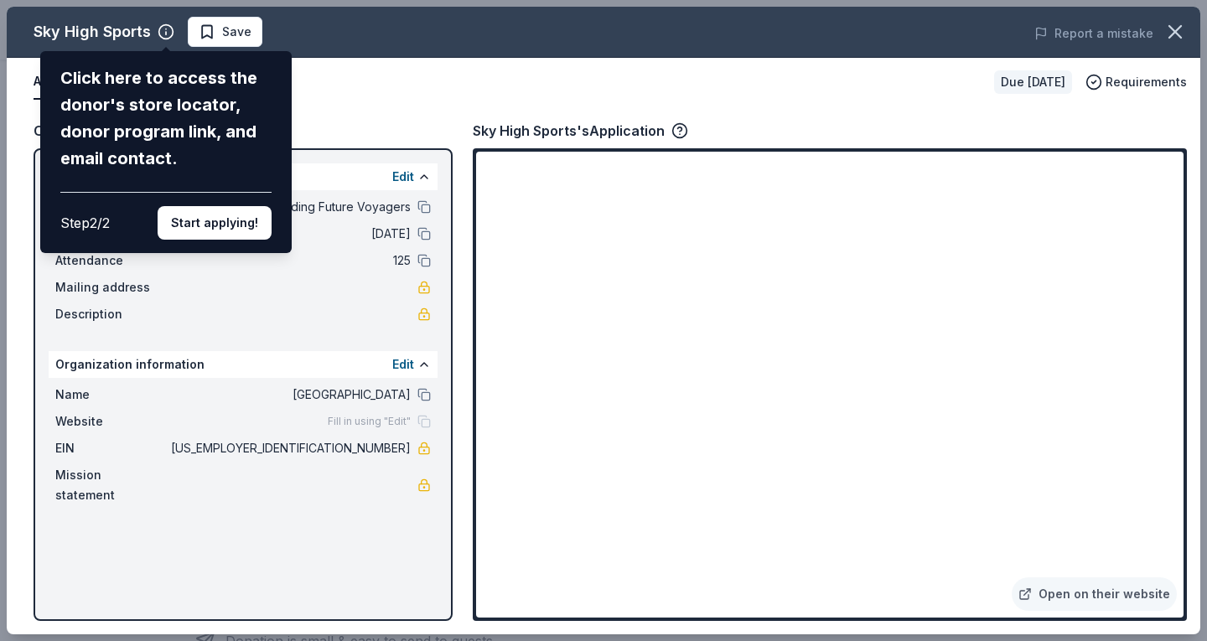
click at [217, 231] on button "Start applying!" at bounding box center [215, 223] width 114 height 34
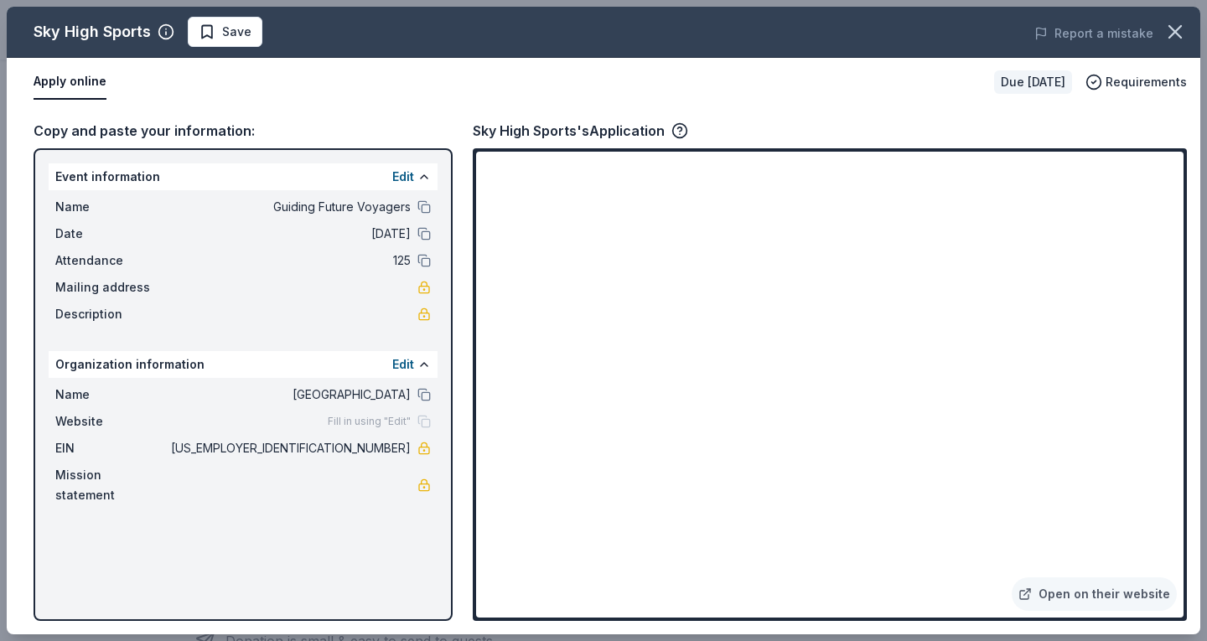
click at [65, 77] on button "Apply online" at bounding box center [70, 82] width 73 height 35
click at [68, 87] on button "Apply online" at bounding box center [70, 82] width 73 height 35
